Goal: Task Accomplishment & Management: Use online tool/utility

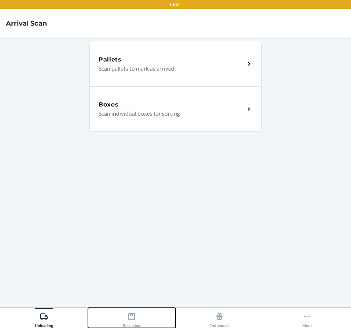
click at [112, 317] on button "Receiving" at bounding box center [132, 318] width 88 height 20
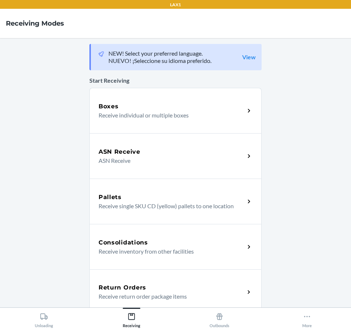
click at [176, 289] on div "Return Orders" at bounding box center [171, 287] width 146 height 9
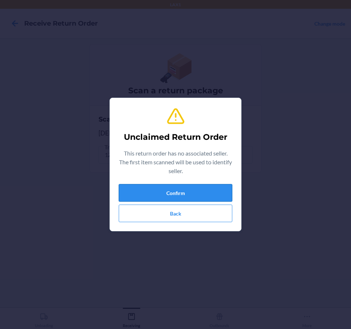
click at [201, 196] on button "Confirm" at bounding box center [176, 193] width 114 height 18
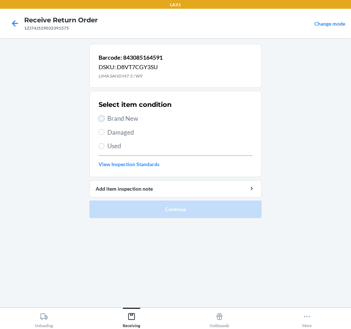
click at [103, 120] on input "Brand New" at bounding box center [101, 119] width 6 height 6
radio input "true"
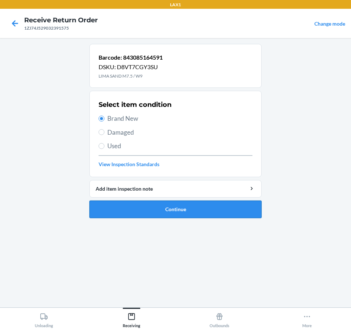
click at [124, 205] on button "Continue" at bounding box center [175, 210] width 172 height 18
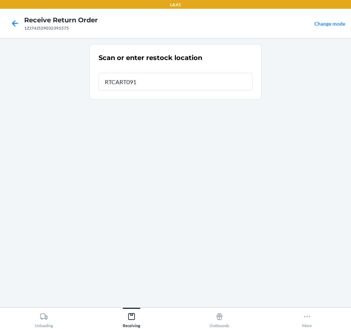
type input "RTCART091"
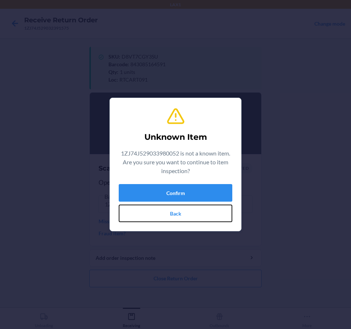
click at [124, 205] on button "Back" at bounding box center [176, 214] width 114 height 18
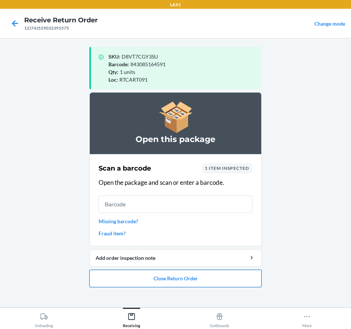
click at [175, 280] on button "Close Return Order" at bounding box center [175, 279] width 172 height 18
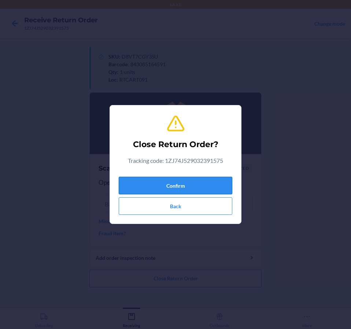
click at [172, 177] on button "Confirm" at bounding box center [176, 186] width 114 height 18
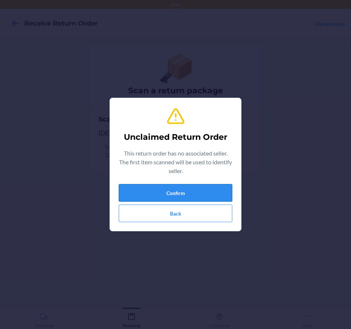
click at [174, 187] on button "Confirm" at bounding box center [176, 193] width 114 height 18
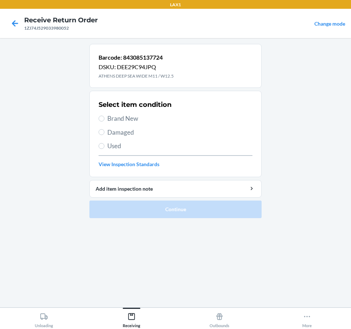
click at [125, 135] on span "Damaged" at bounding box center [179, 133] width 145 height 10
click at [104, 135] on input "Damaged" at bounding box center [101, 132] width 6 height 6
radio input "true"
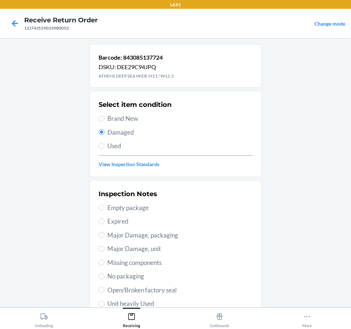
click at [291, 152] on main "Barcode: 843085137724 DSKU: DEE29C94JPQ ATHENS DEEP SEA WIDE M11 / W12.5 Select…" at bounding box center [175, 173] width 351 height 270
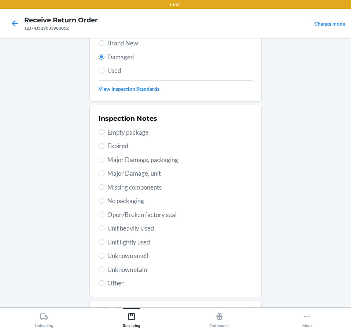
click at [127, 241] on span "Unit lightly used" at bounding box center [179, 243] width 145 height 10
click at [104, 241] on input "Unit lightly used" at bounding box center [101, 242] width 6 height 6
radio input "true"
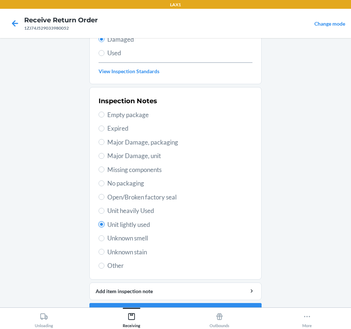
scroll to position [112, 0]
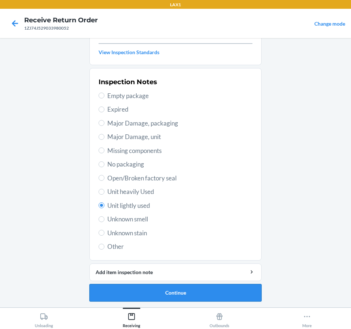
click at [131, 289] on button "Continue" at bounding box center [175, 293] width 172 height 18
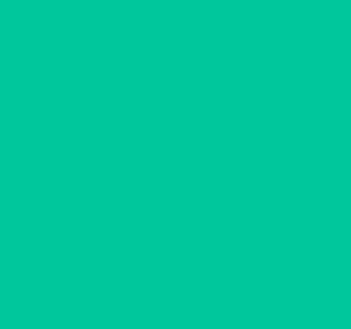
scroll to position [52, 0]
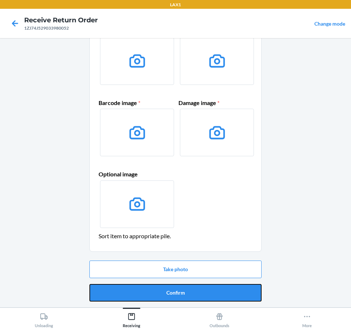
click at [131, 289] on button "Confirm" at bounding box center [175, 293] width 172 height 18
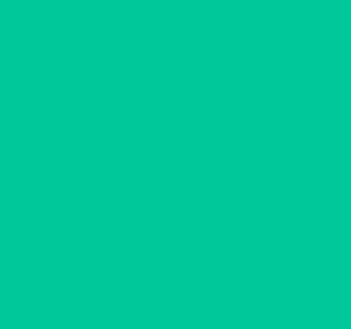
scroll to position [0, 0]
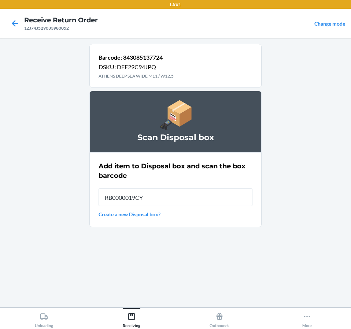
type input "RB0000019CY"
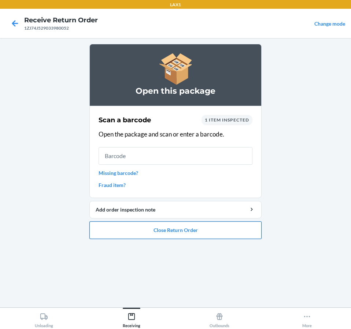
click at [203, 231] on button "Close Return Order" at bounding box center [175, 231] width 172 height 18
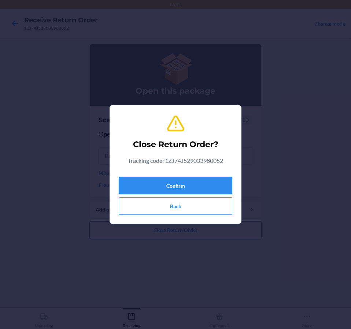
click at [196, 187] on button "Confirm" at bounding box center [176, 186] width 114 height 18
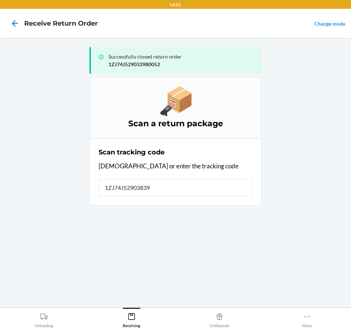
type input "1ZJ74J529038390"
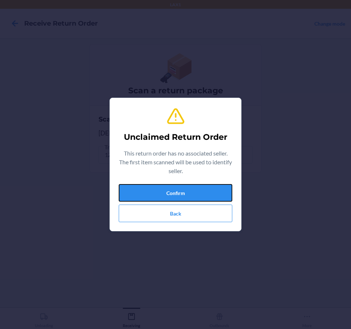
click at [197, 187] on button "Confirm" at bounding box center [176, 193] width 114 height 18
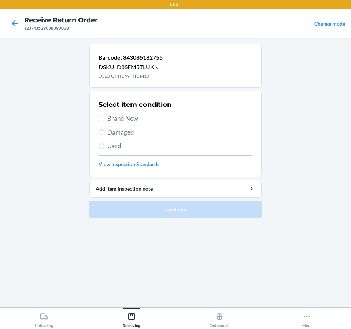
click at [106, 122] on label "Brand New" at bounding box center [175, 119] width 154 height 10
click at [104, 122] on input "Brand New" at bounding box center [101, 119] width 6 height 6
radio input "true"
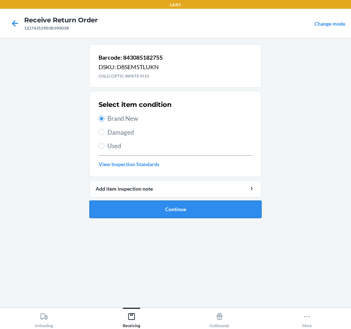
click at [149, 208] on button "Continue" at bounding box center [175, 210] width 172 height 18
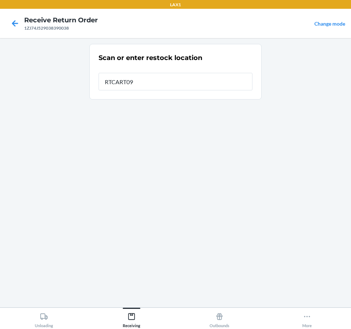
type input "RTCART091"
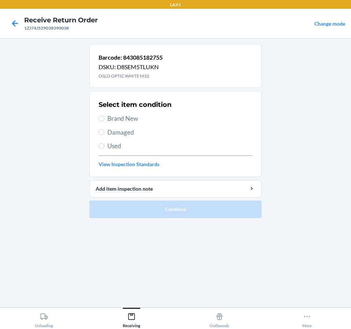
click at [120, 120] on span "Brand New" at bounding box center [179, 119] width 145 height 10
click at [104, 120] on input "Brand New" at bounding box center [101, 119] width 6 height 6
radio input "true"
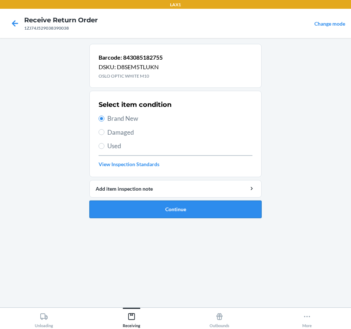
click at [165, 208] on button "Continue" at bounding box center [175, 210] width 172 height 18
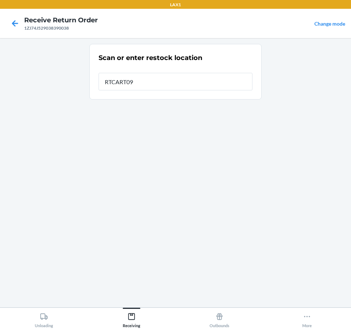
type input "RTCART091"
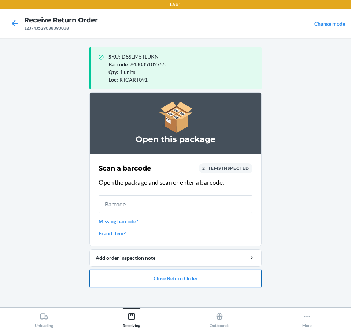
click at [226, 282] on button "Close Return Order" at bounding box center [175, 279] width 172 height 18
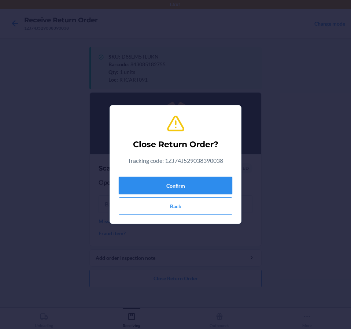
click at [178, 178] on button "Confirm" at bounding box center [176, 186] width 114 height 18
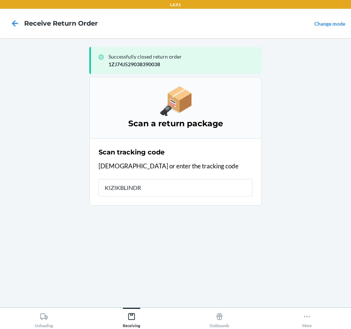
type input "KIZIKBLINDRE"
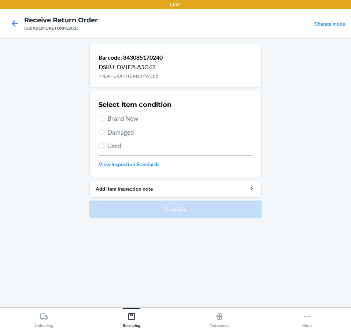
click at [127, 114] on span "Brand New" at bounding box center [179, 119] width 145 height 10
click at [104, 116] on input "Brand New" at bounding box center [101, 119] width 6 height 6
radio input "true"
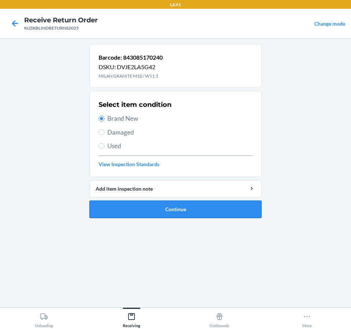
click at [127, 207] on button "Continue" at bounding box center [175, 210] width 172 height 18
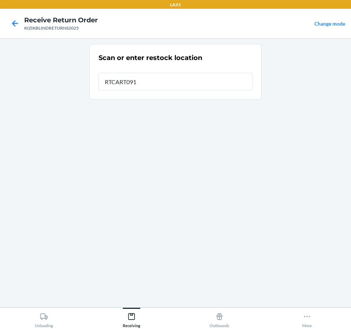
type input "RTCART091"
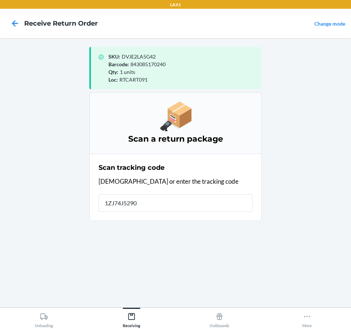
type input "1ZJ74J52903"
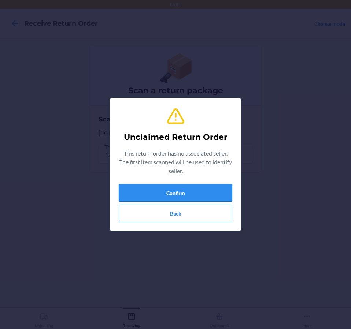
click at [126, 190] on button "Confirm" at bounding box center [176, 193] width 114 height 18
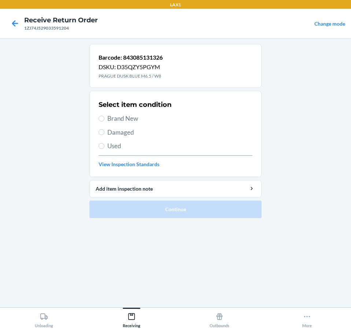
click at [97, 132] on section "Select item condition Brand New Damaged Used View Inspection Standards" at bounding box center [175, 134] width 172 height 86
click at [102, 133] on input "Damaged" at bounding box center [101, 132] width 6 height 6
radio input "true"
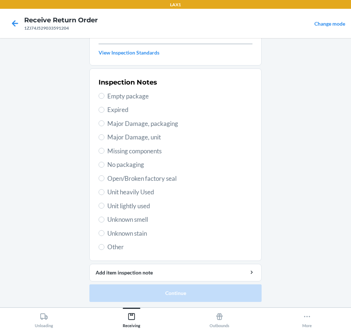
scroll to position [112, 0]
click at [136, 209] on span "Unit lightly used" at bounding box center [179, 206] width 145 height 10
click at [104, 208] on input "Unit lightly used" at bounding box center [101, 205] width 6 height 6
radio input "true"
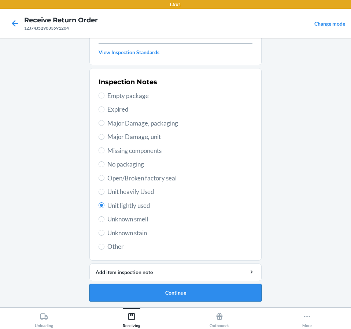
click at [160, 287] on button "Continue" at bounding box center [175, 293] width 172 height 18
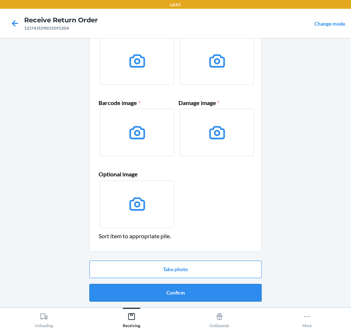
click at [160, 291] on button "Confirm" at bounding box center [175, 293] width 172 height 18
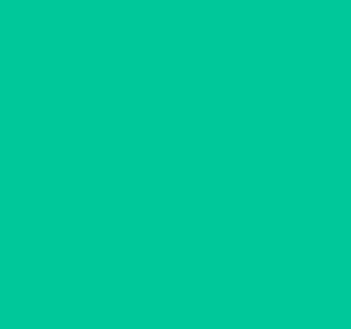
scroll to position [0, 0]
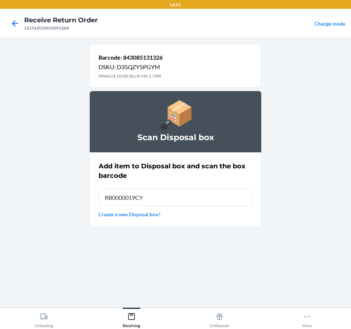
type input "RB0000019CY"
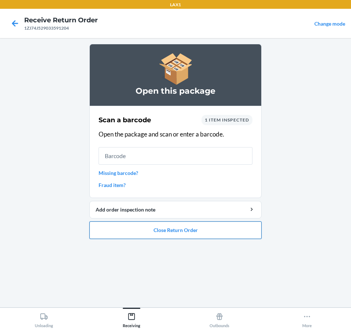
click at [135, 230] on button "Close Return Order" at bounding box center [175, 231] width 172 height 18
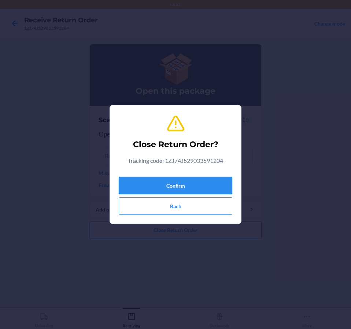
click at [160, 185] on button "Confirm" at bounding box center [176, 186] width 114 height 18
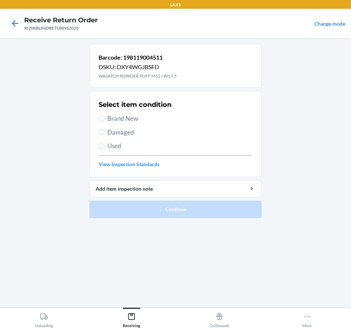
click at [133, 119] on span "Brand New" at bounding box center [179, 119] width 145 height 10
click at [104, 119] on input "Brand New" at bounding box center [101, 119] width 6 height 6
radio input "true"
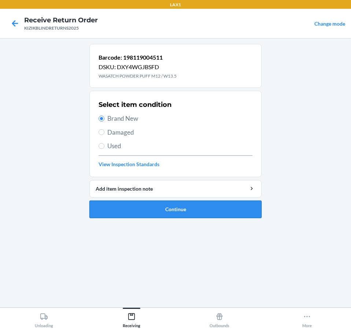
click at [134, 215] on button "Continue" at bounding box center [175, 210] width 172 height 18
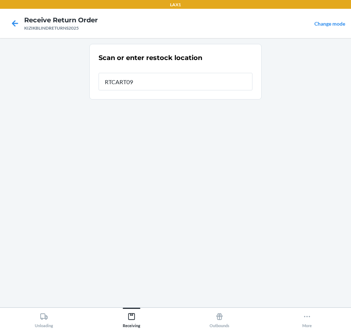
type input "RTCART091"
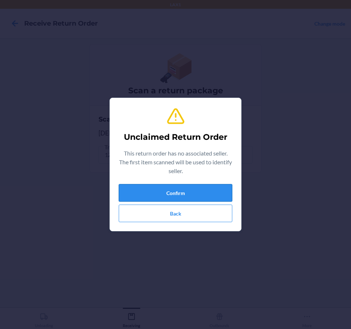
click at [212, 186] on button "Confirm" at bounding box center [176, 193] width 114 height 18
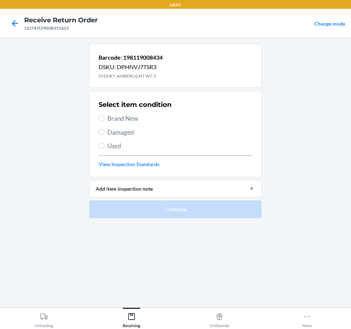
drag, startPoint x: 300, startPoint y: 106, endPoint x: 300, endPoint y: 122, distance: 15.8
click at [300, 122] on main "Barcode: 198119008434 DSKU: DPHNVJ7TSR3 SYDNEY AMBERLIGHT W7.5 Select item cond…" at bounding box center [175, 173] width 351 height 270
click at [119, 117] on span "Brand New" at bounding box center [179, 119] width 145 height 10
click at [104, 117] on input "Brand New" at bounding box center [101, 119] width 6 height 6
radio input "true"
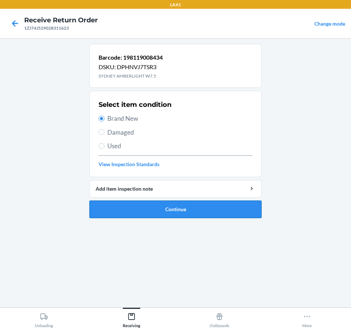
click at [140, 207] on button "Continue" at bounding box center [175, 210] width 172 height 18
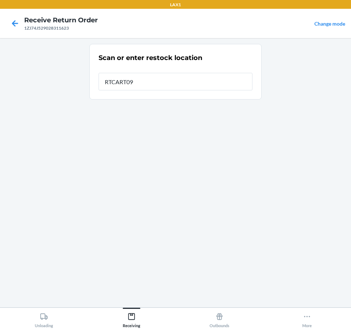
type input "RTCART091"
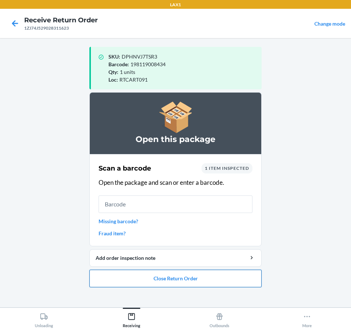
click at [164, 275] on button "Close Return Order" at bounding box center [175, 279] width 172 height 18
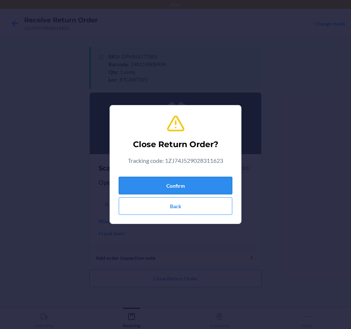
click at [171, 185] on button "Confirm" at bounding box center [176, 186] width 114 height 18
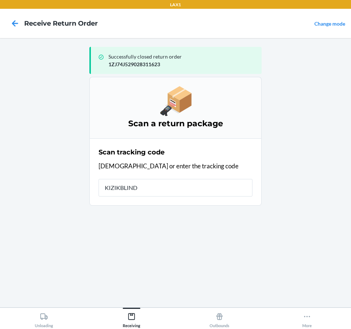
type input "KIZIKBLINDR"
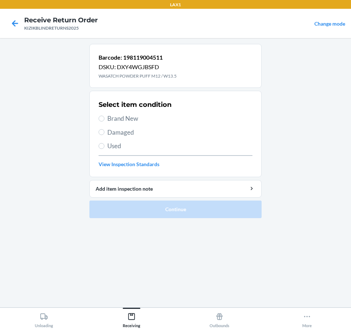
click at [137, 115] on span "Brand New" at bounding box center [179, 119] width 145 height 10
click at [104, 116] on input "Brand New" at bounding box center [101, 119] width 6 height 6
radio input "true"
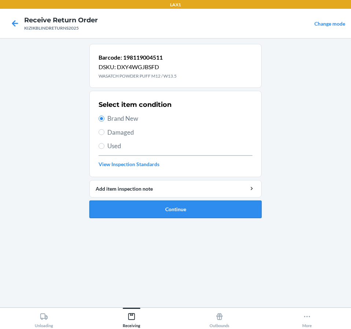
click at [157, 214] on button "Continue" at bounding box center [175, 210] width 172 height 18
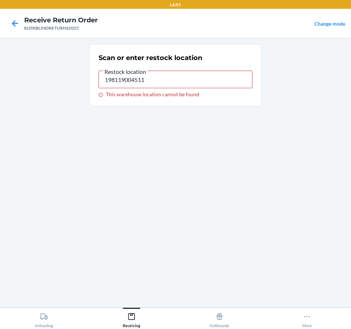
type input "RTCART091"
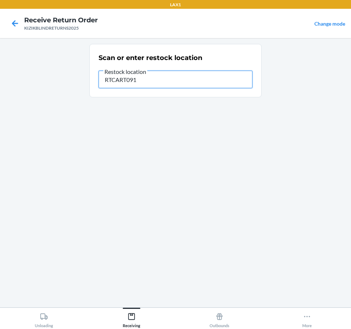
click at [203, 82] on input "RTCART091" at bounding box center [175, 80] width 154 height 18
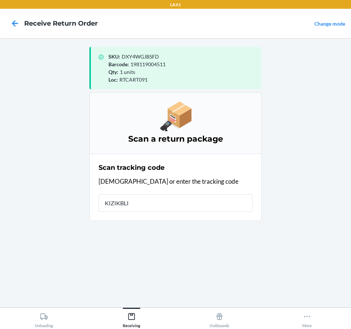
type input "KIZIKBLIN"
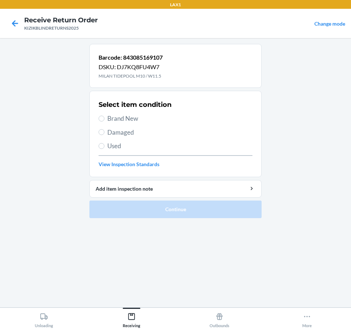
click at [139, 118] on span "Brand New" at bounding box center [179, 119] width 145 height 10
click at [104, 118] on input "Brand New" at bounding box center [101, 119] width 6 height 6
radio input "true"
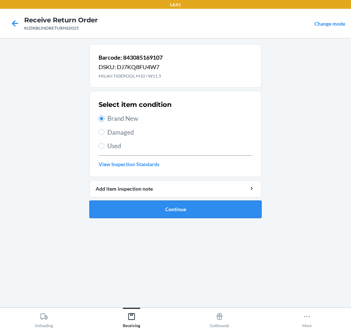
click at [166, 211] on button "Continue" at bounding box center [175, 210] width 172 height 18
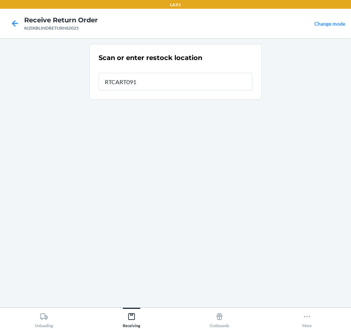
type input "RTCART091"
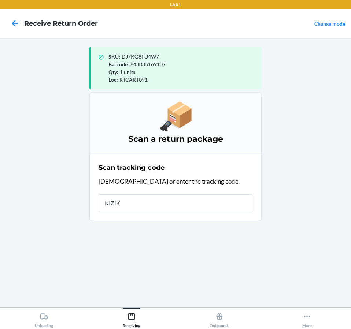
type input "KIZIKB"
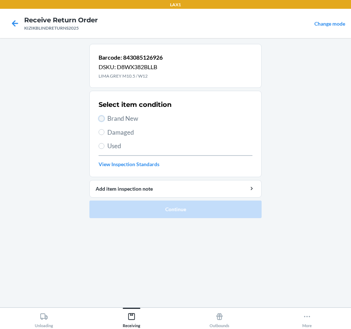
click at [100, 118] on input "Brand New" at bounding box center [101, 119] width 6 height 6
radio input "true"
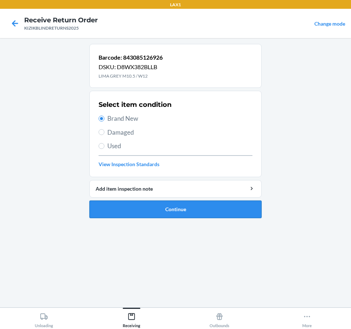
click at [125, 207] on button "Continue" at bounding box center [175, 210] width 172 height 18
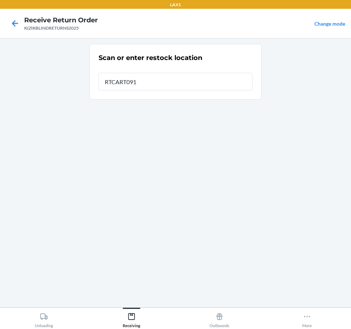
type input "RTCART091"
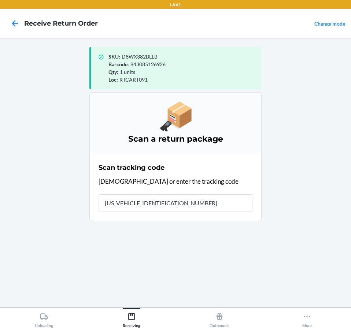
type input "1ZJ74J529033825658"
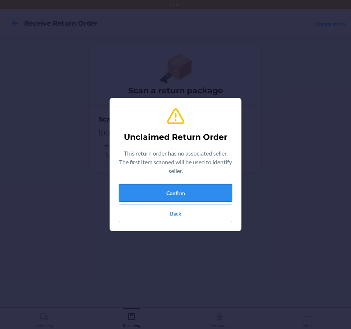
click at [145, 189] on button "Confirm" at bounding box center [176, 193] width 114 height 18
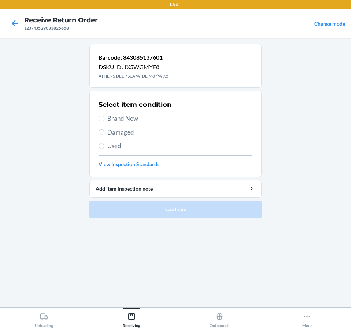
click at [120, 120] on span "Brand New" at bounding box center [179, 119] width 145 height 10
click at [104, 120] on input "Brand New" at bounding box center [101, 119] width 6 height 6
radio input "true"
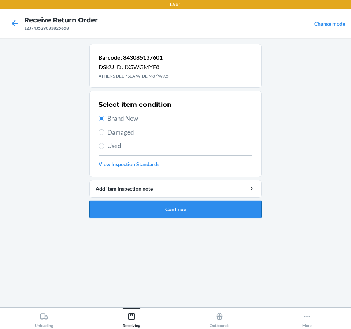
click at [111, 207] on button "Continue" at bounding box center [175, 210] width 172 height 18
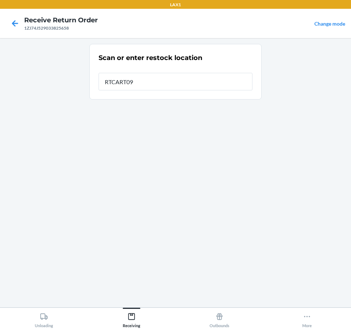
type input "RTCART091"
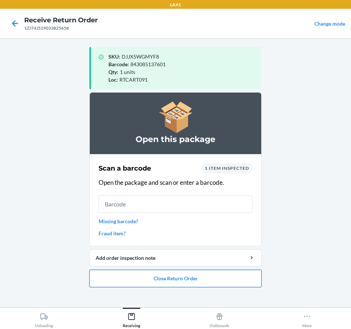
click at [256, 283] on button "Close Return Order" at bounding box center [175, 279] width 172 height 18
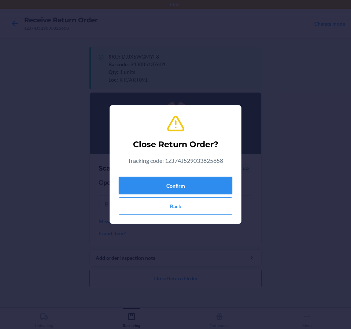
click at [173, 189] on button "Confirm" at bounding box center [176, 186] width 114 height 18
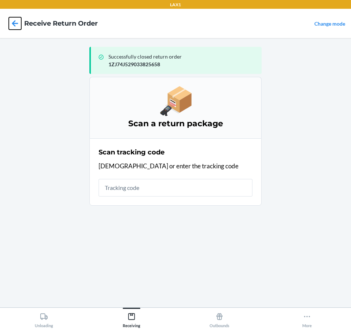
click at [15, 21] on icon at bounding box center [15, 23] width 6 height 6
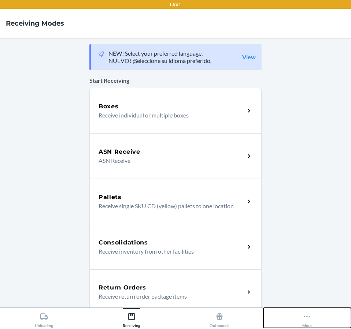
click at [305, 313] on icon at bounding box center [307, 317] width 8 height 8
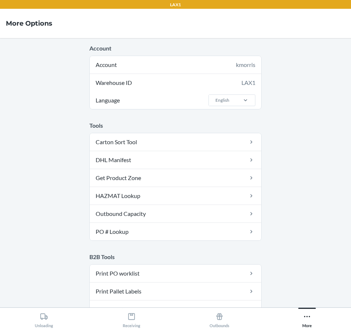
click at [327, 193] on main "Account Account kmorris Warehouse ID LAX1 Language English Tools Carton Sort To…" at bounding box center [175, 173] width 351 height 270
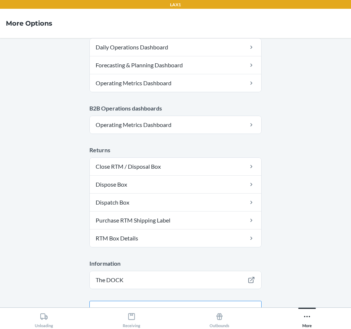
scroll to position [375, 0]
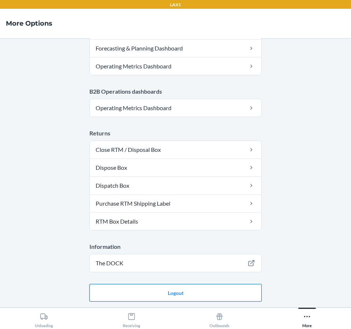
click at [175, 297] on button "Logout" at bounding box center [175, 293] width 172 height 18
